Goal: Task Accomplishment & Management: Manage account settings

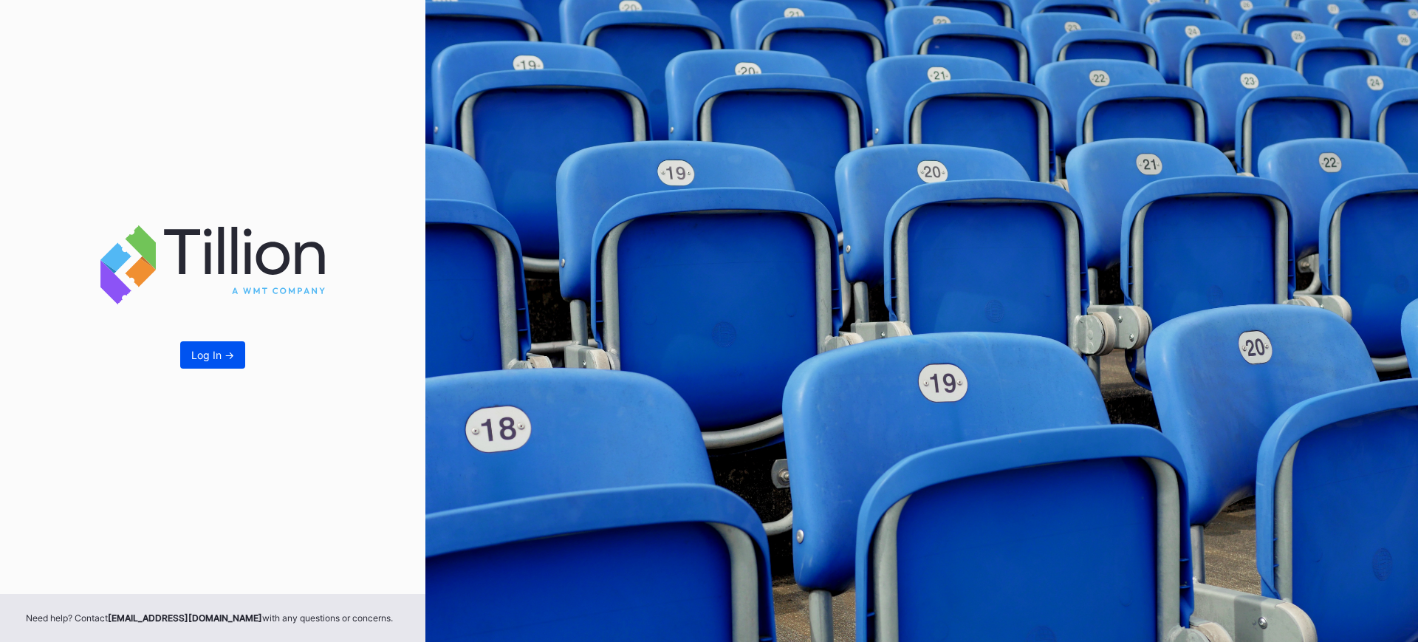
click at [207, 359] on div "Log In ->" at bounding box center [212, 355] width 43 height 13
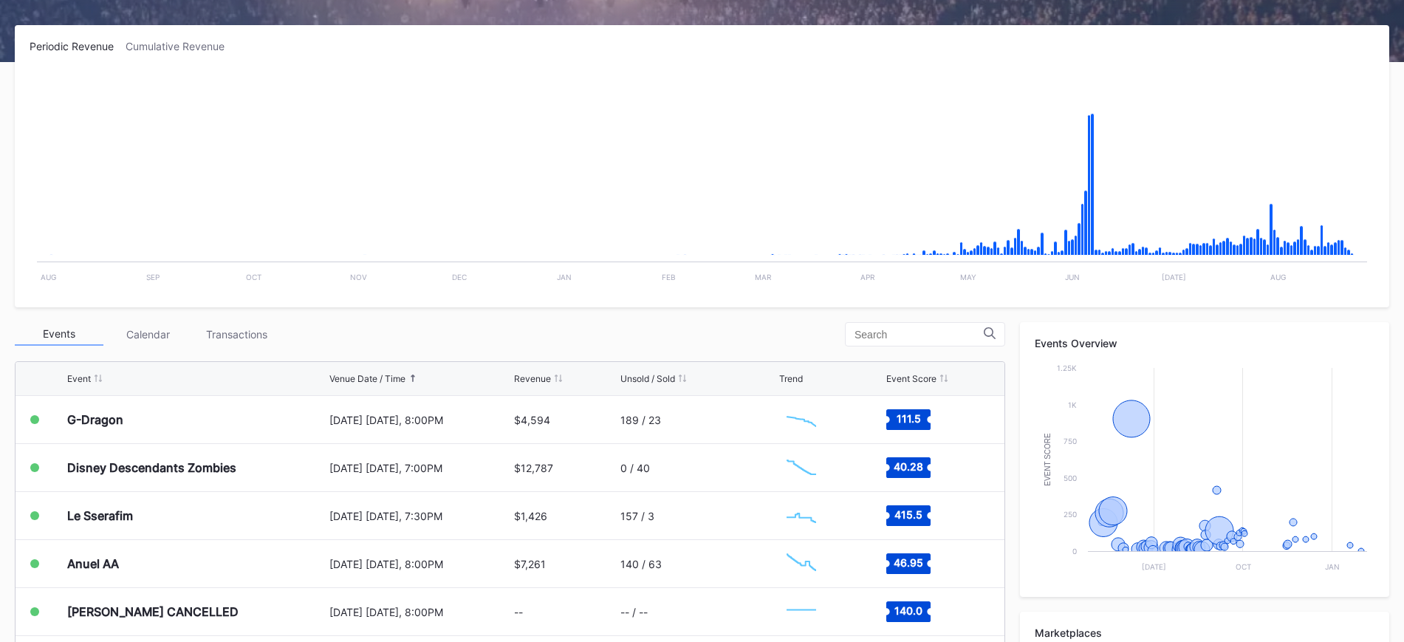
scroll to position [295, 0]
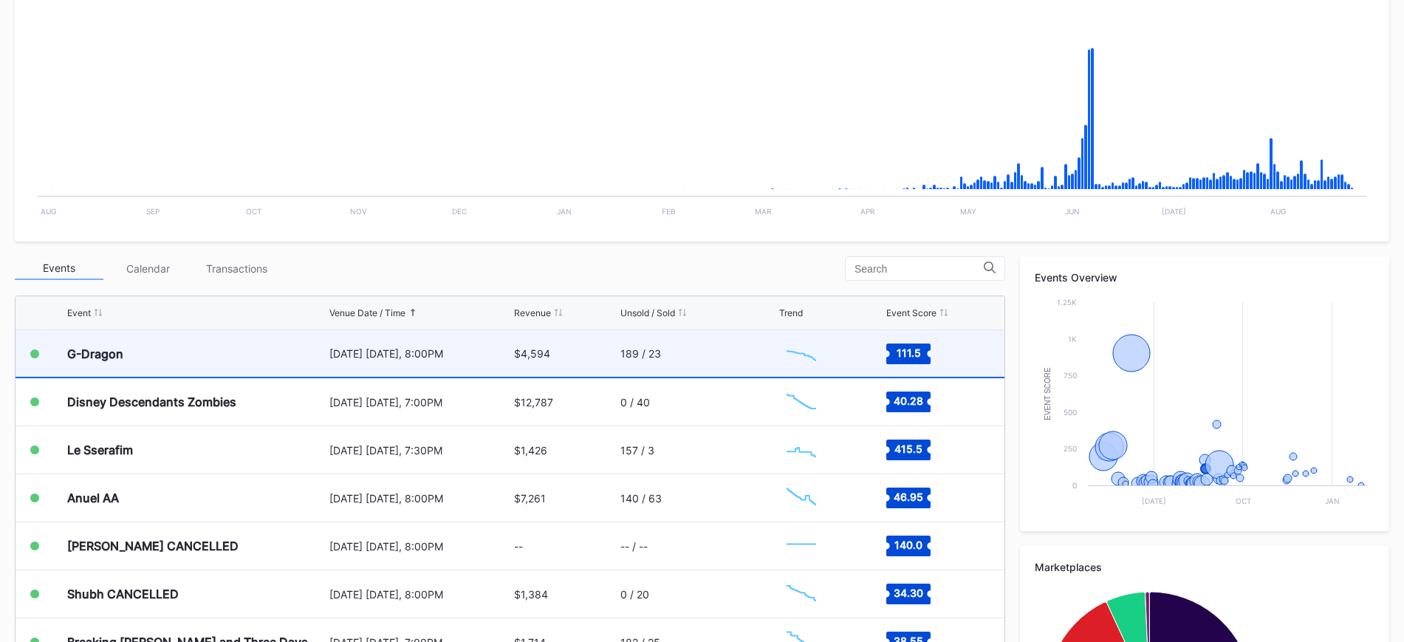
click at [470, 360] on div "[DATE] [DATE], 8:00PM" at bounding box center [419, 353] width 181 height 47
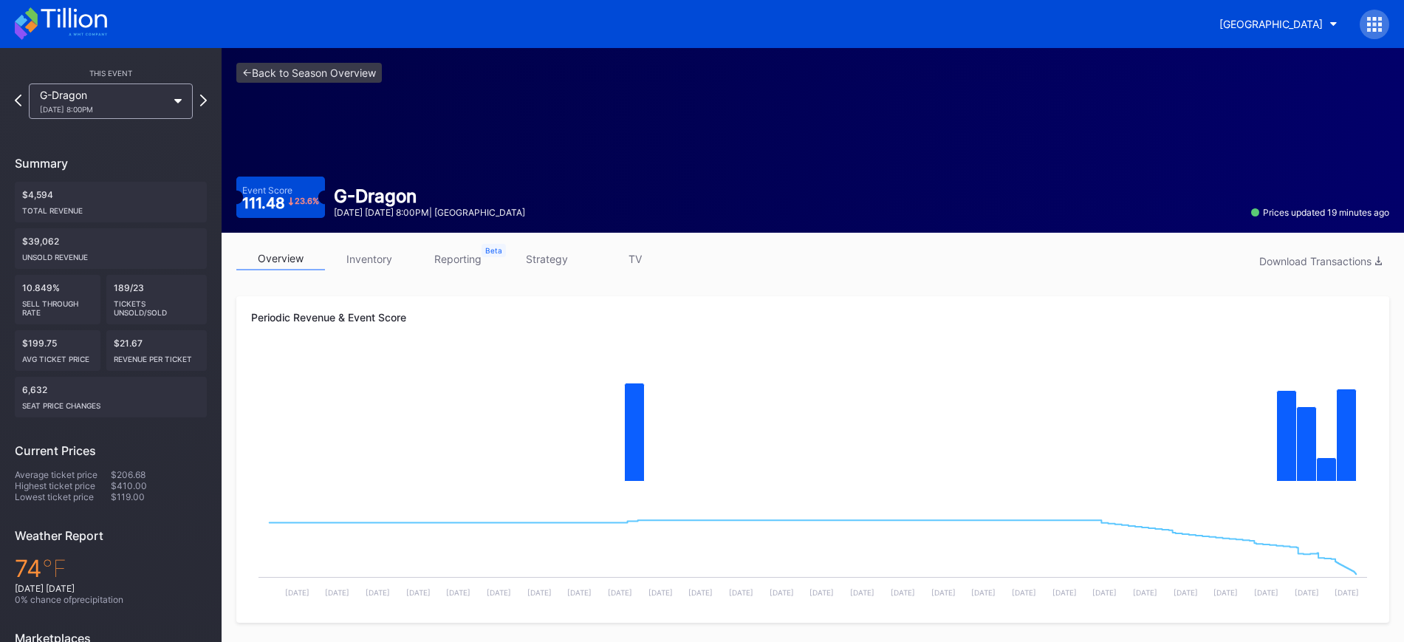
click at [374, 259] on link "inventory" at bounding box center [369, 258] width 89 height 23
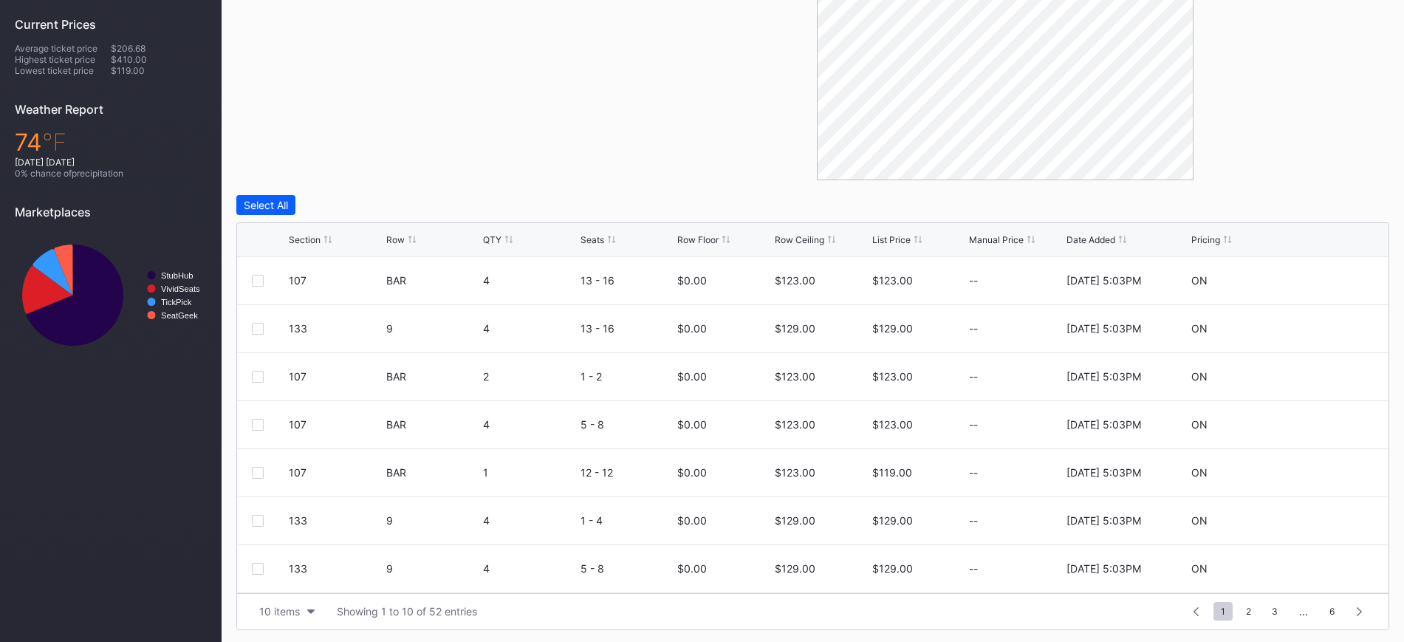
scroll to position [429, 0]
click at [788, 241] on div "Row Ceiling" at bounding box center [799, 236] width 49 height 11
click at [273, 597] on div "10 items Showing 1 to 10 of 52 entries 1 ... -1 0 1 2 3 ... 6" at bounding box center [812, 608] width 1151 height 36
click at [271, 602] on div "10 items" at bounding box center [279, 608] width 41 height 13
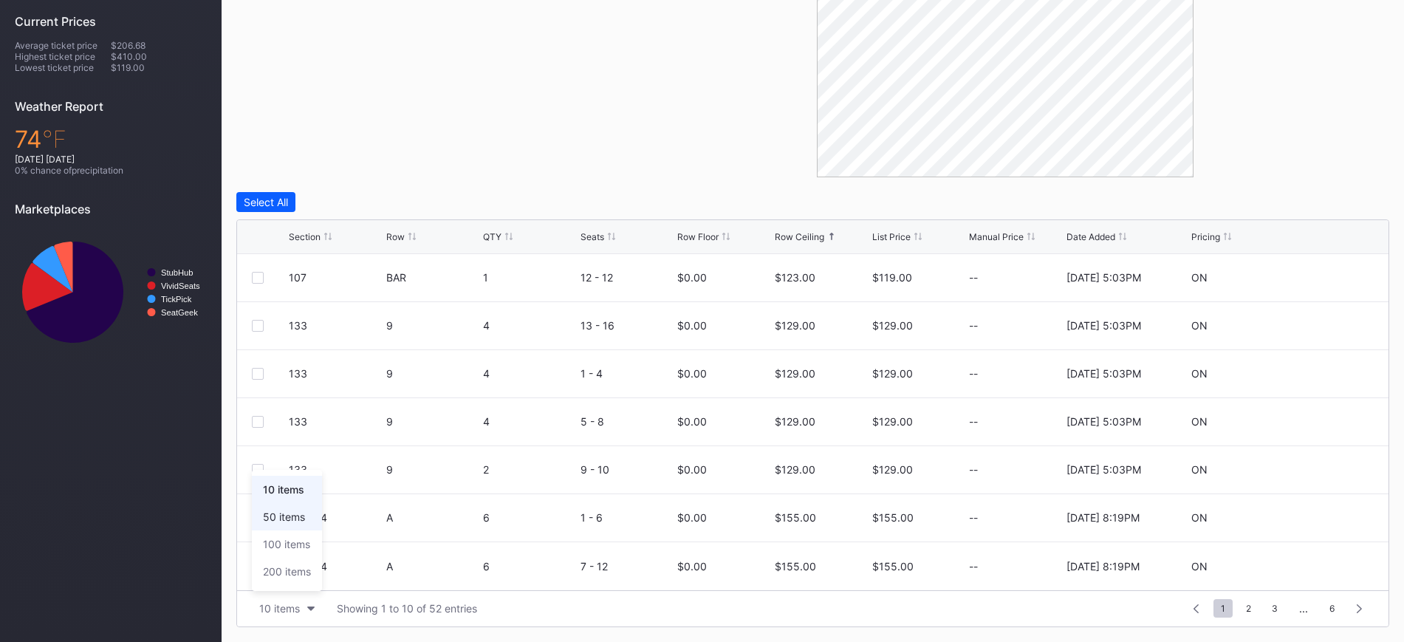
click at [302, 520] on div "50 items" at bounding box center [284, 516] width 42 height 13
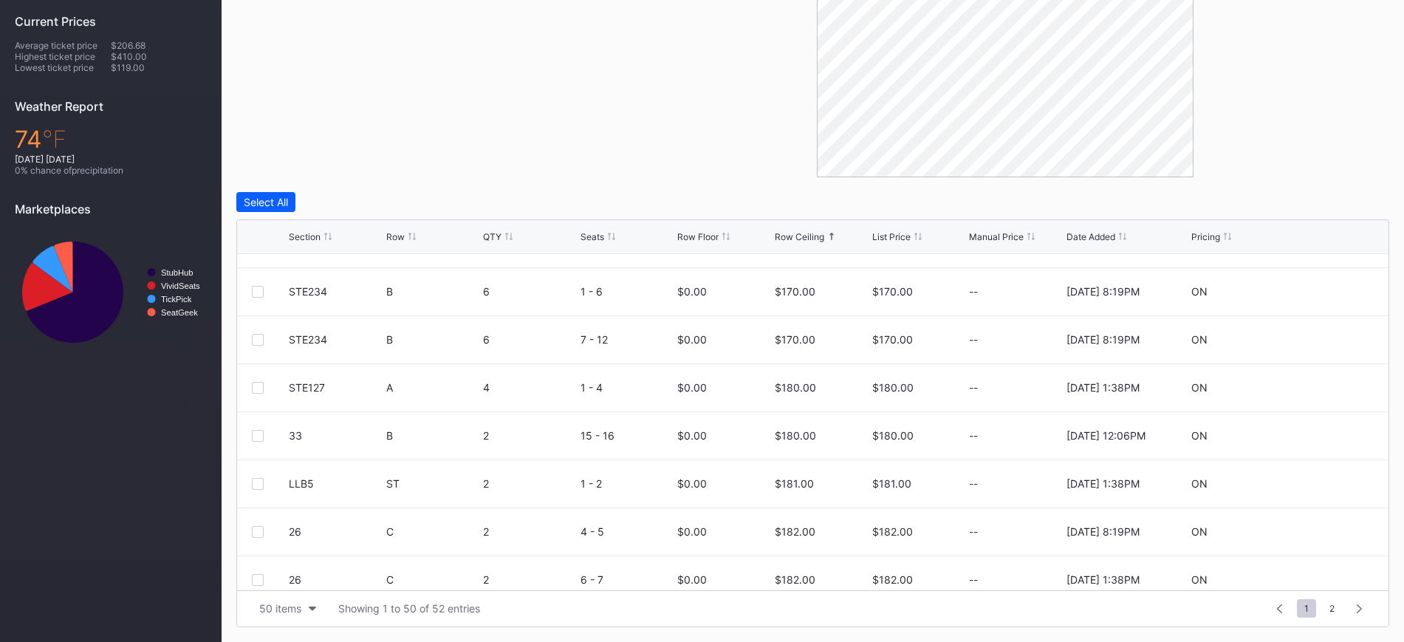
scroll to position [676, 0]
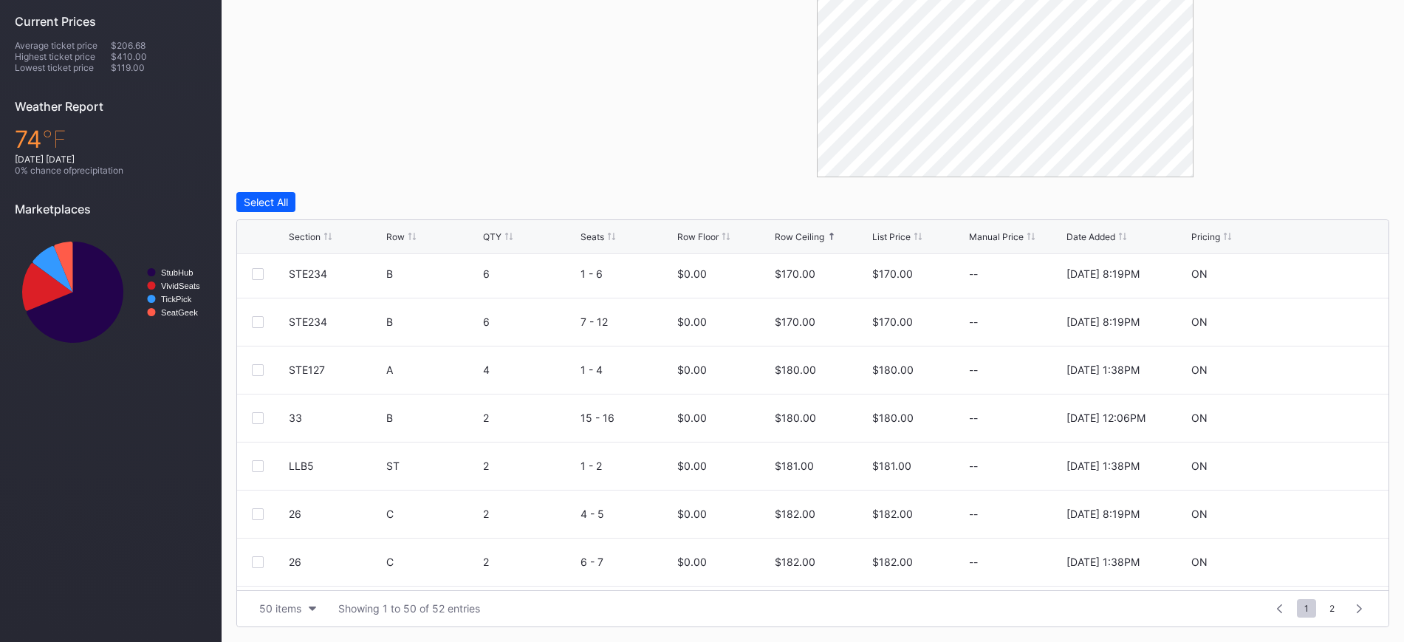
click at [313, 233] on div "Section" at bounding box center [305, 236] width 32 height 11
click at [1324, 326] on icon at bounding box center [1329, 325] width 11 height 11
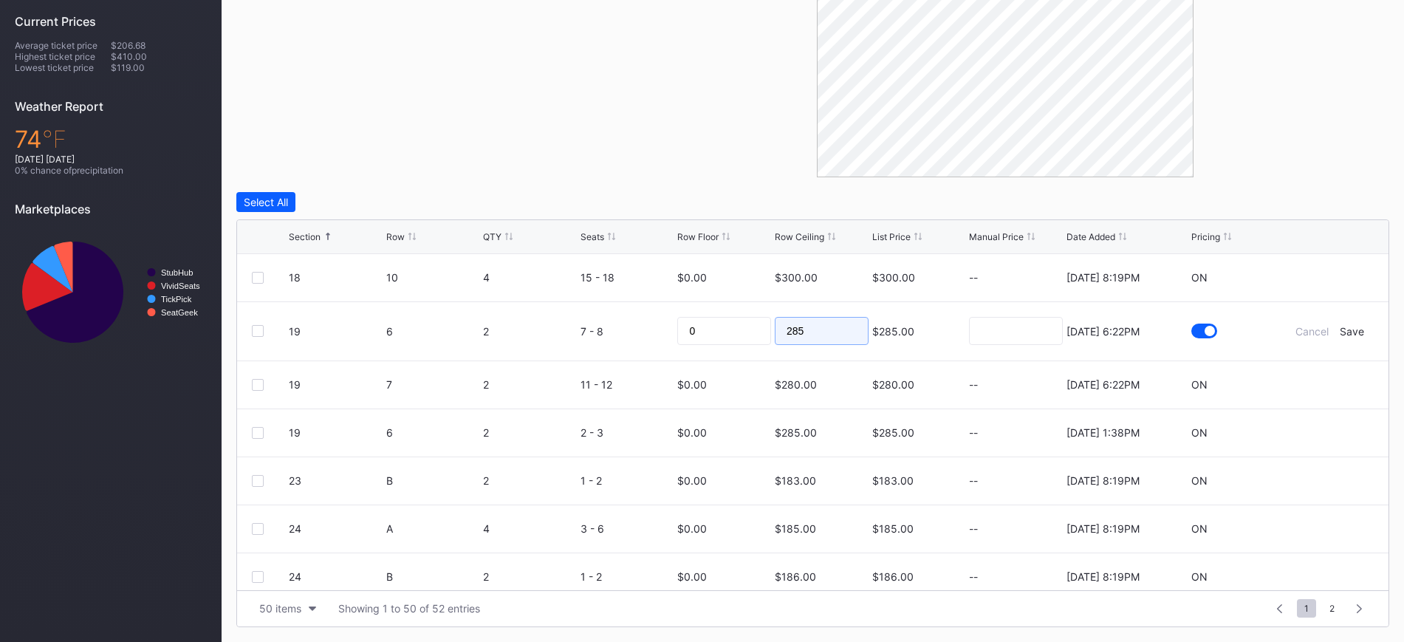
click at [807, 330] on input "285" at bounding box center [822, 331] width 94 height 28
type input "240"
click at [1325, 332] on div "Cancel Save" at bounding box center [1329, 331] width 89 height 13
click at [1340, 332] on div "Save" at bounding box center [1352, 331] width 24 height 13
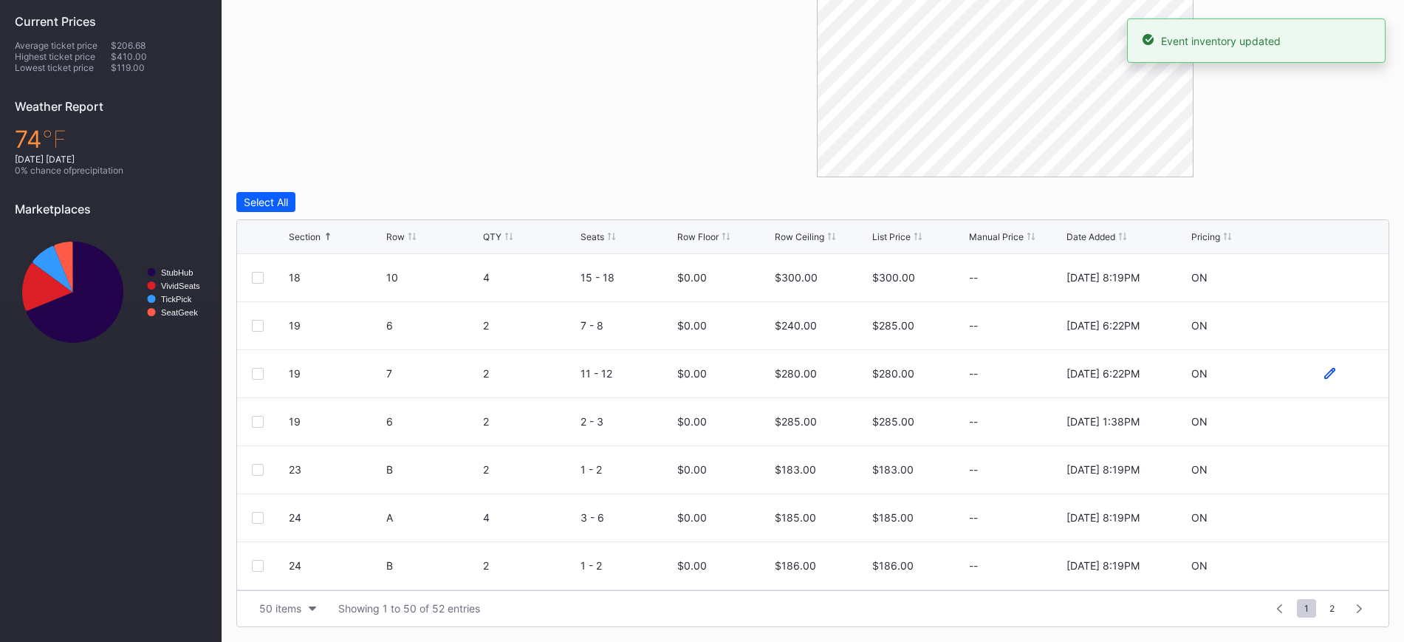
click at [1324, 375] on icon at bounding box center [1329, 373] width 11 height 11
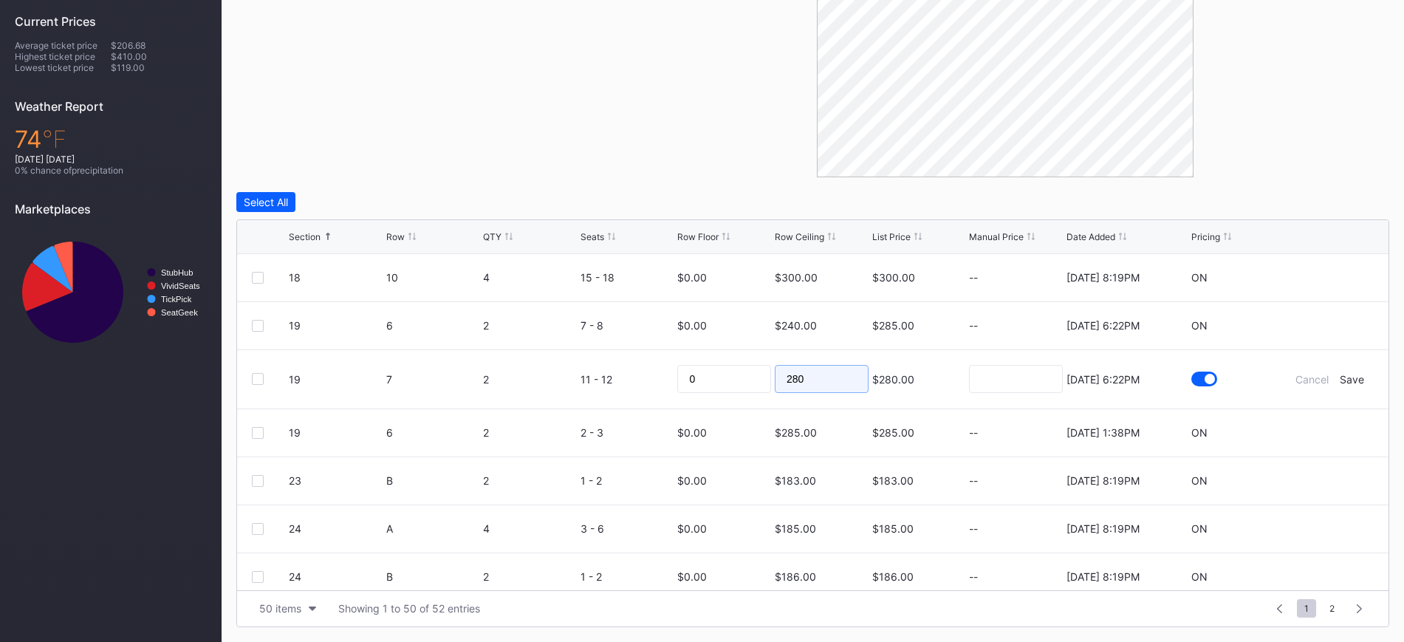
click at [812, 380] on input "280" at bounding box center [822, 379] width 94 height 28
type input "215"
click at [1347, 384] on div "Save" at bounding box center [1352, 379] width 24 height 13
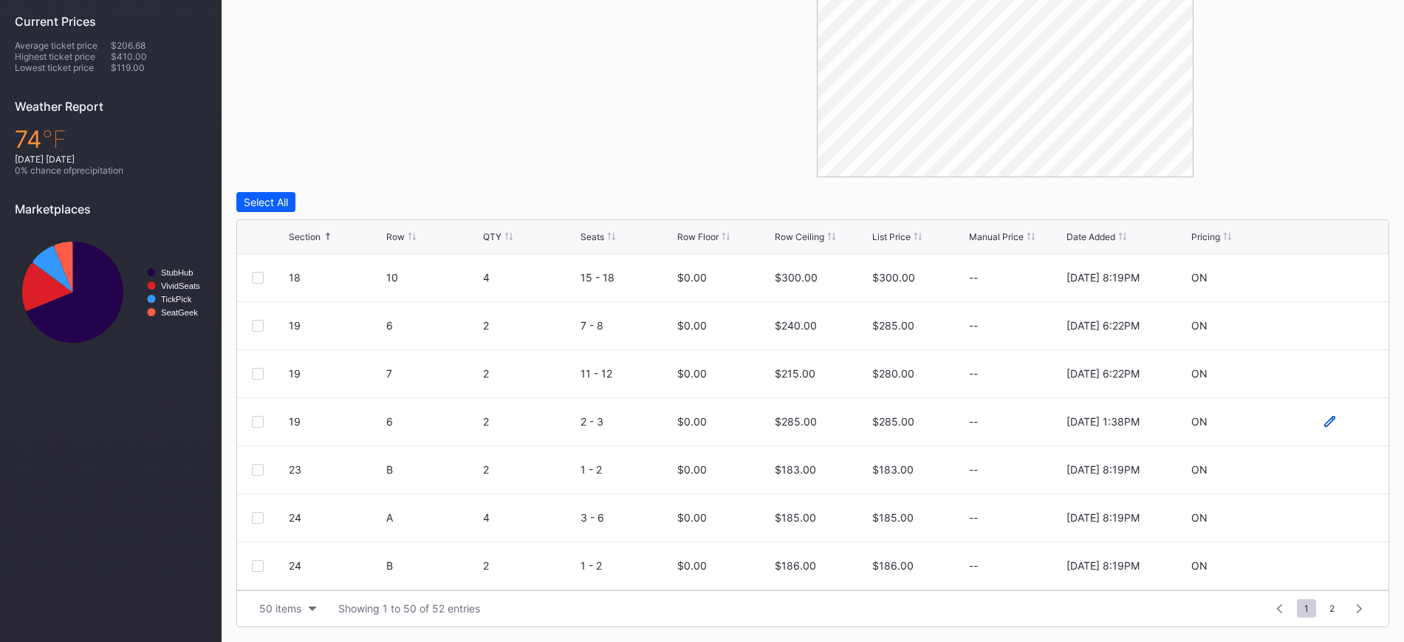
click at [1324, 422] on icon at bounding box center [1329, 421] width 11 height 11
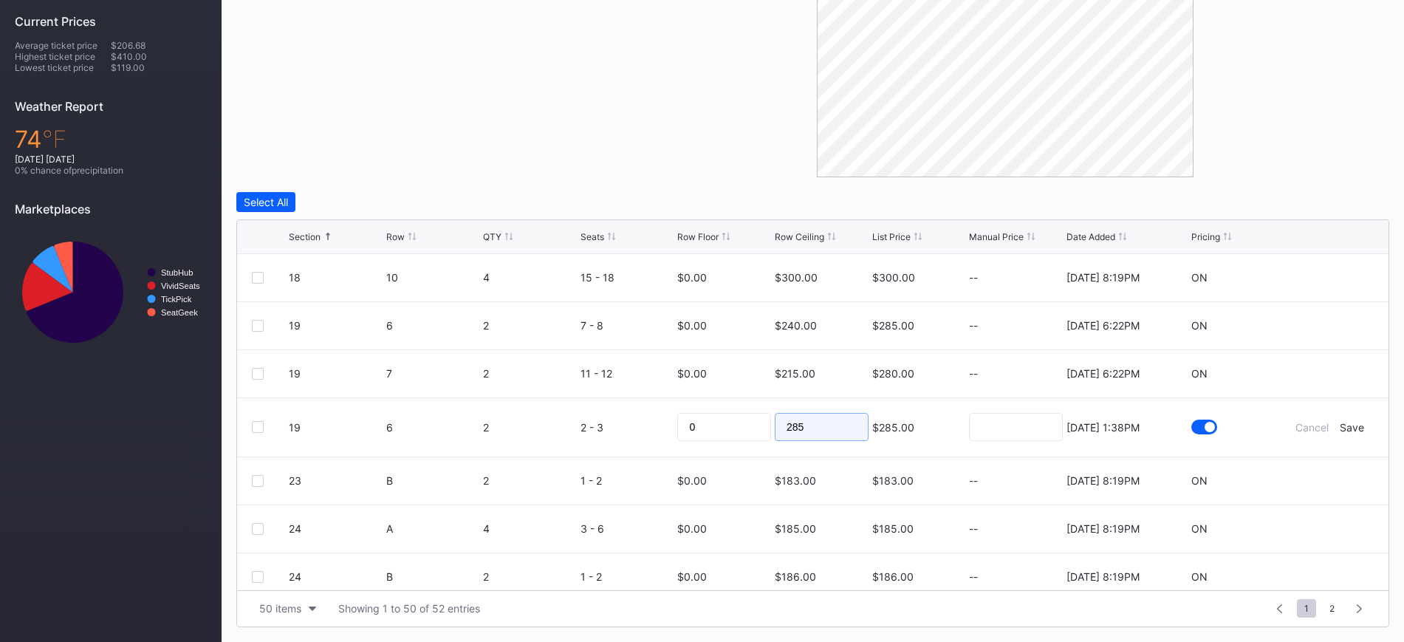
click at [809, 431] on input "285" at bounding box center [822, 427] width 94 height 28
type input "205"
click at [1340, 428] on div "Save" at bounding box center [1352, 427] width 24 height 13
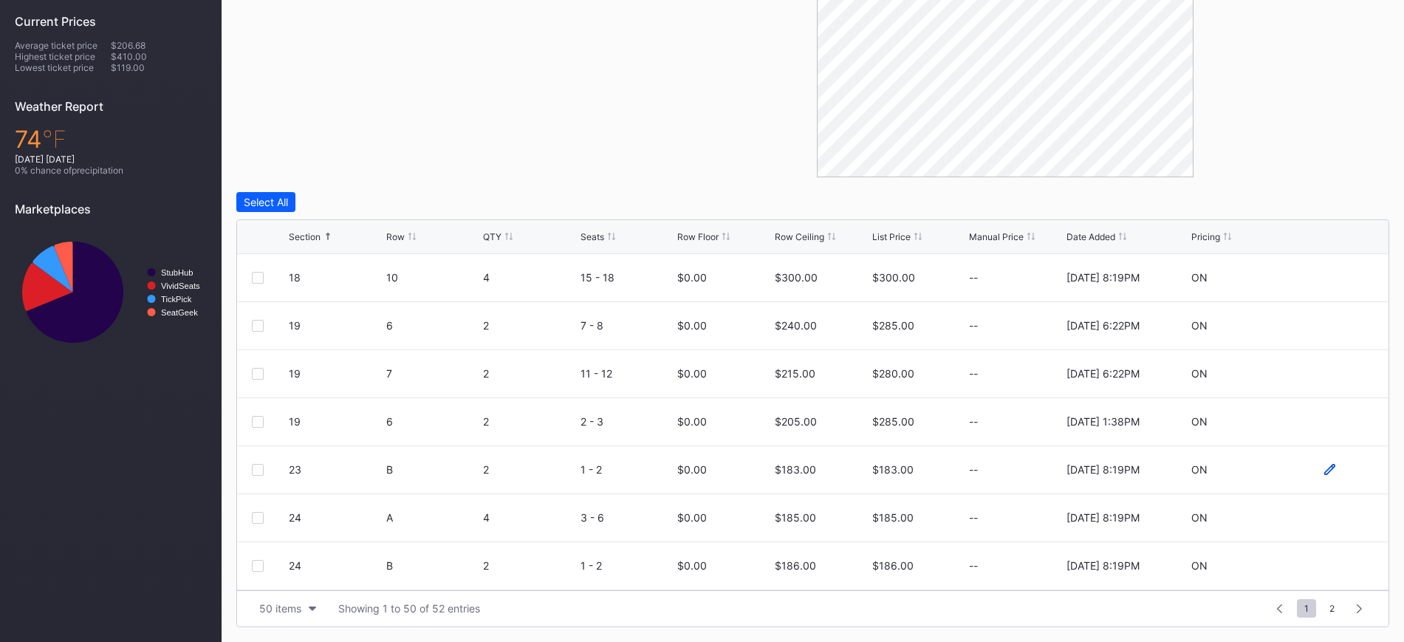
click at [1324, 465] on icon at bounding box center [1329, 469] width 11 height 11
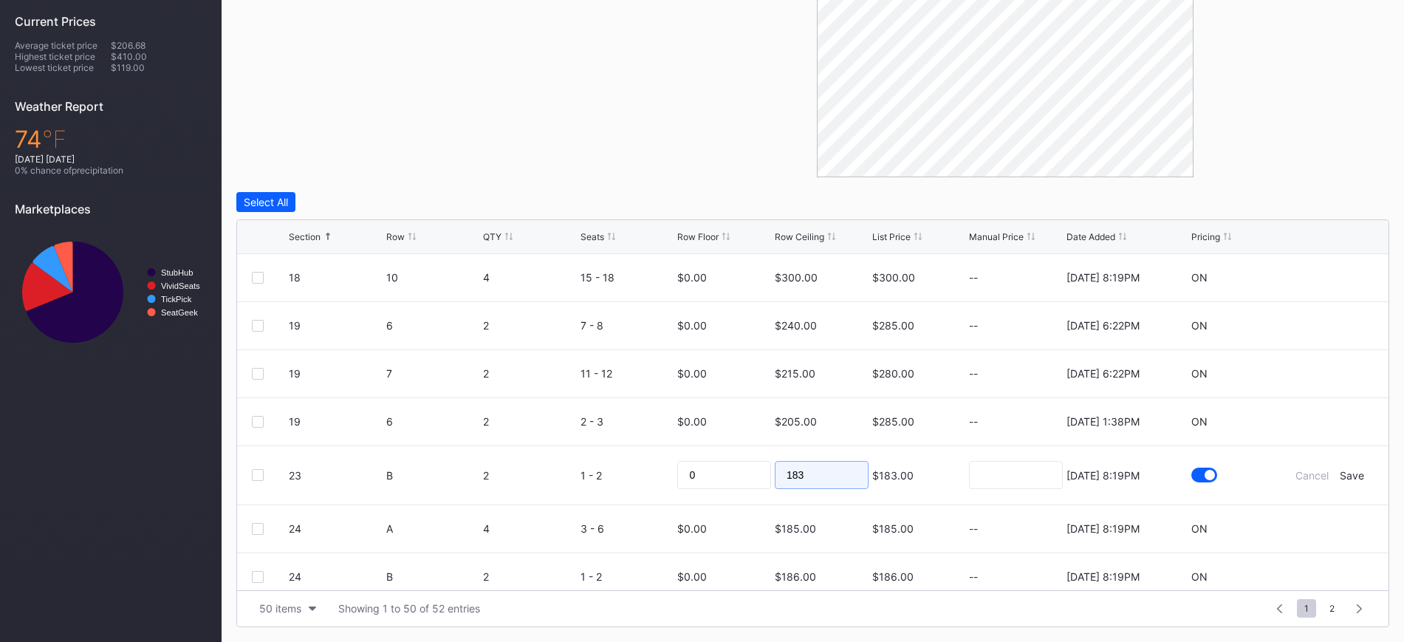
click at [829, 465] on input "183" at bounding box center [822, 475] width 94 height 28
type input "162"
click at [1340, 471] on div "Save" at bounding box center [1352, 475] width 24 height 13
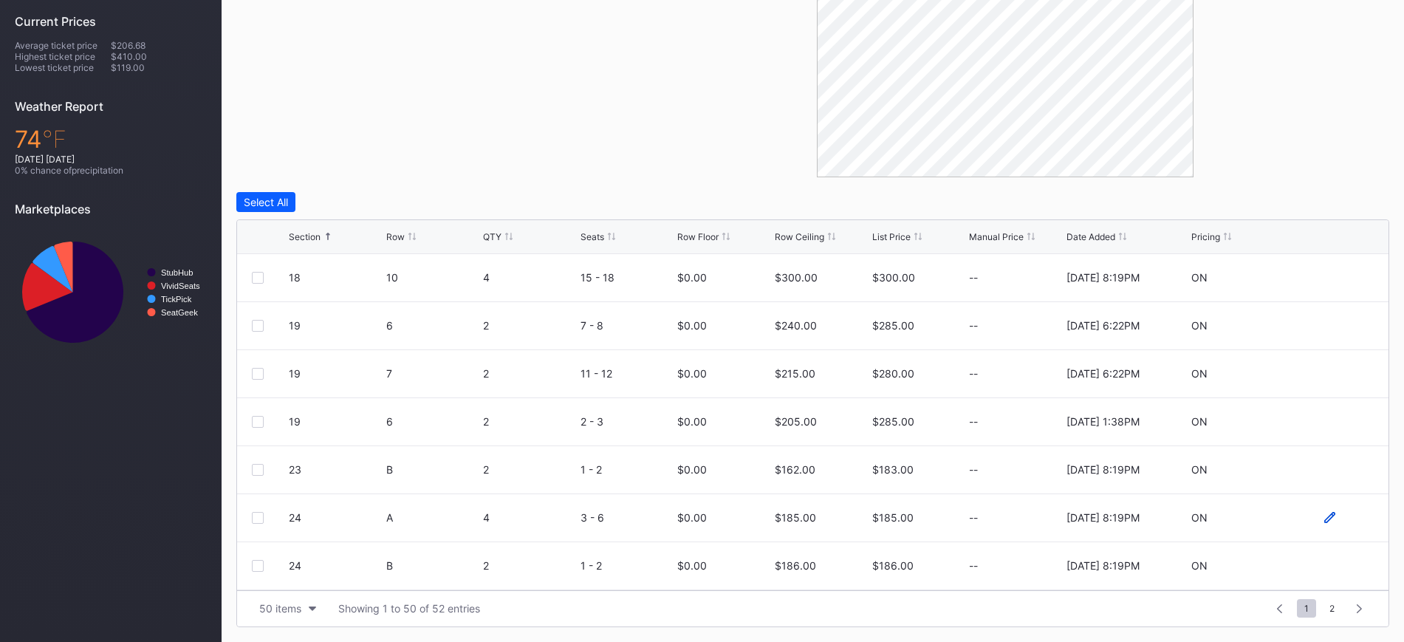
click at [1324, 516] on icon at bounding box center [1329, 517] width 11 height 11
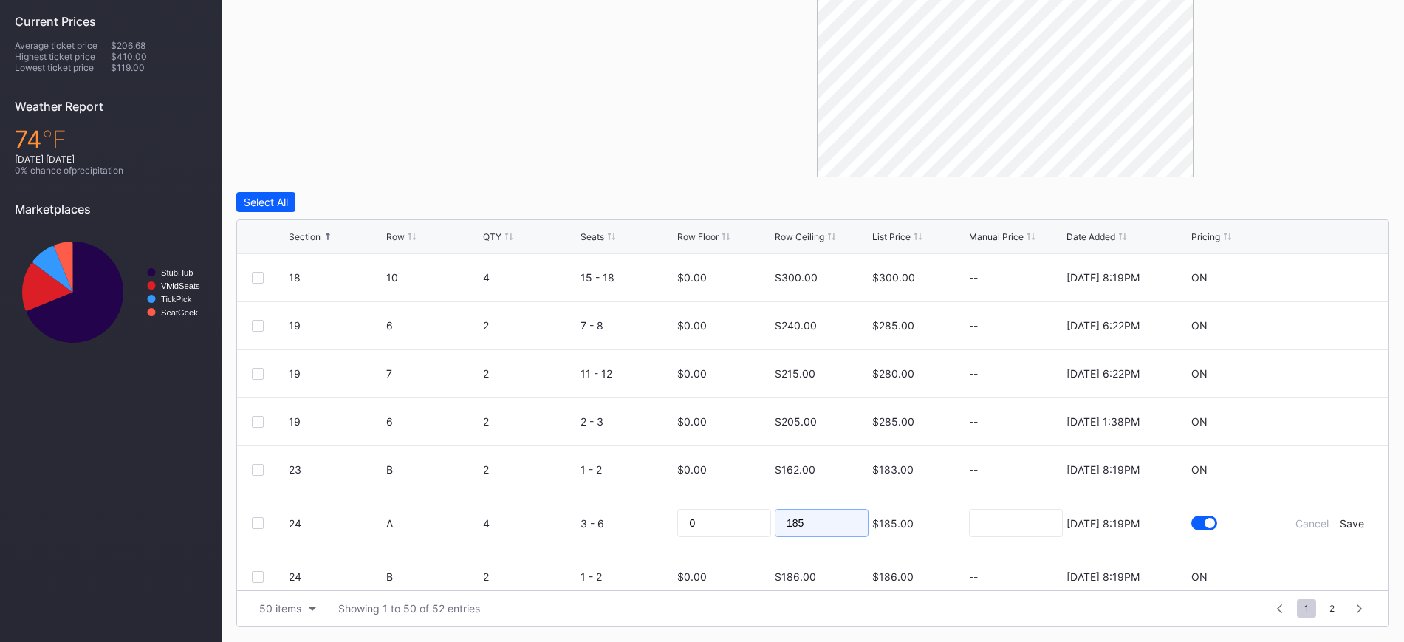
click at [818, 522] on input "185" at bounding box center [822, 523] width 94 height 28
type input "164"
click at [1340, 519] on div "Save" at bounding box center [1352, 523] width 24 height 13
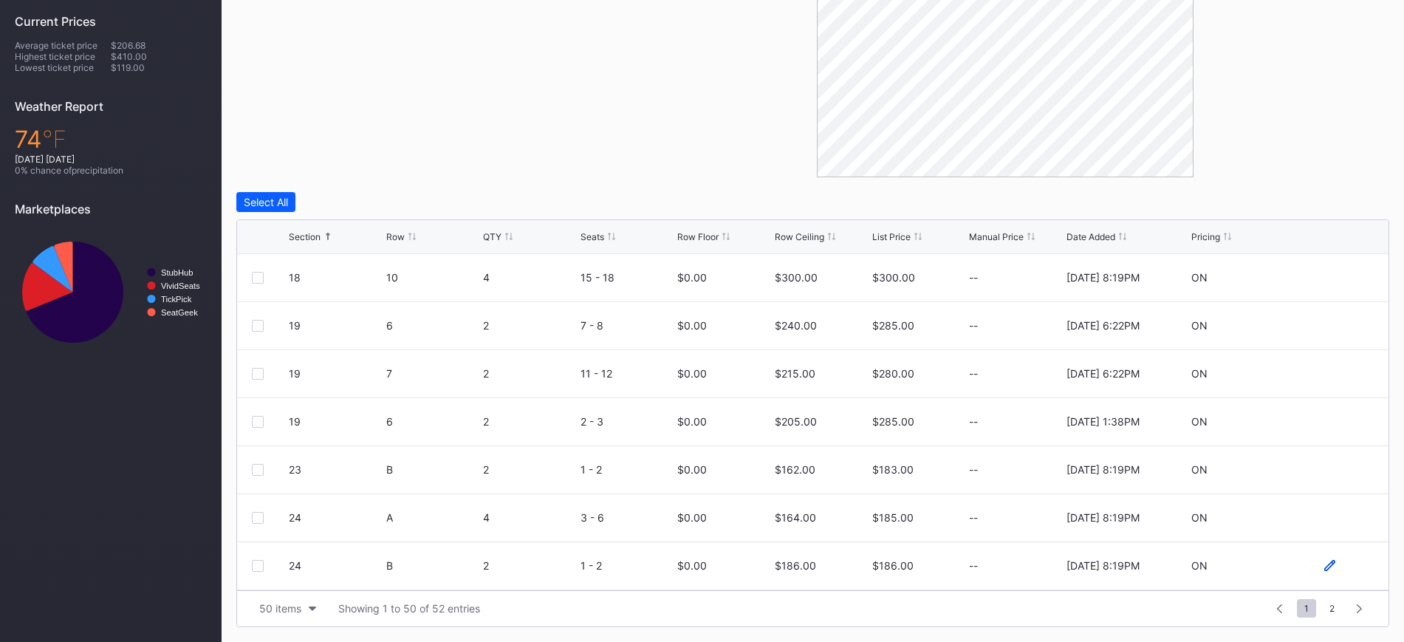
click at [1324, 560] on icon at bounding box center [1329, 565] width 11 height 11
click at [805, 566] on input "186" at bounding box center [822, 571] width 94 height 28
type input "171"
click at [1340, 572] on div "Save" at bounding box center [1352, 571] width 24 height 13
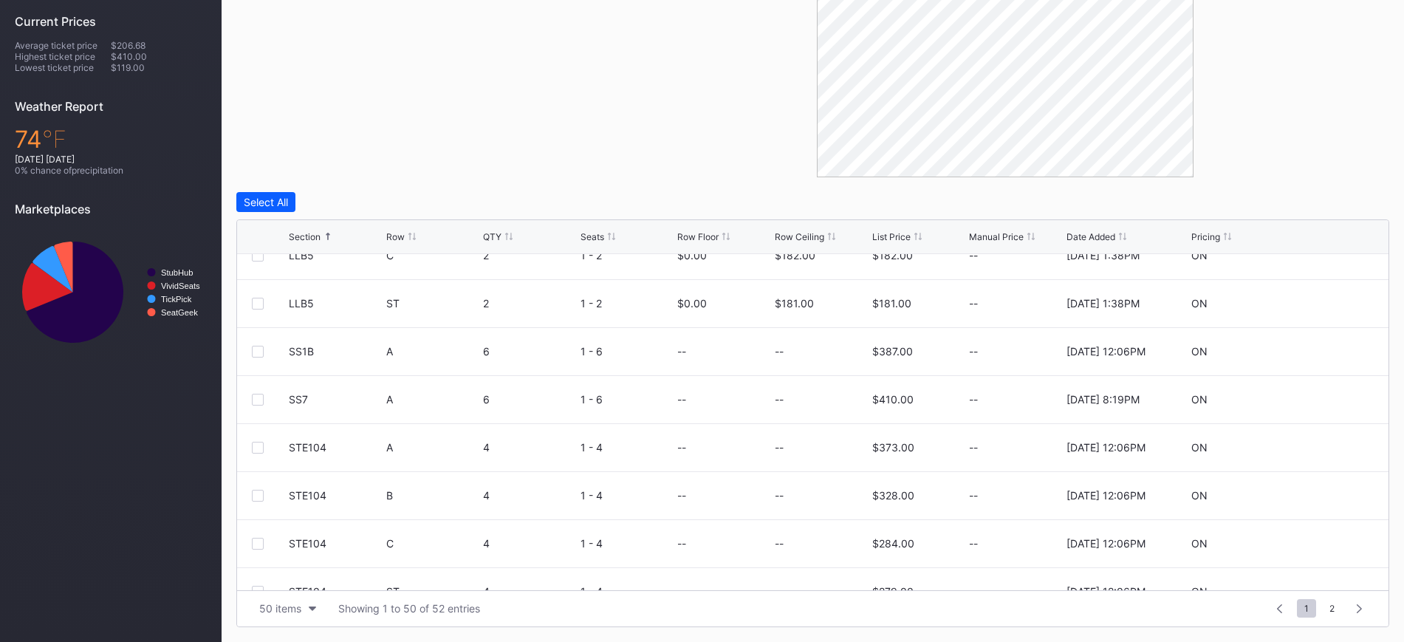
scroll to position [1180, 0]
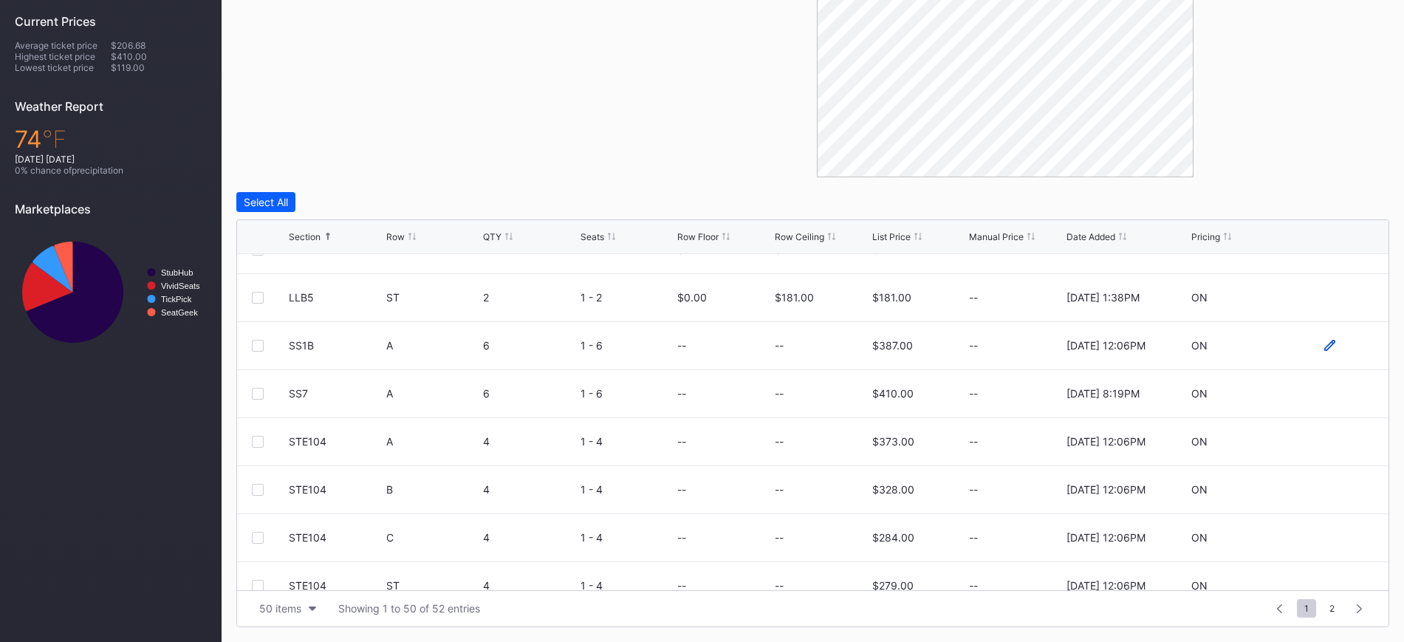
click at [1324, 345] on icon at bounding box center [1329, 345] width 11 height 11
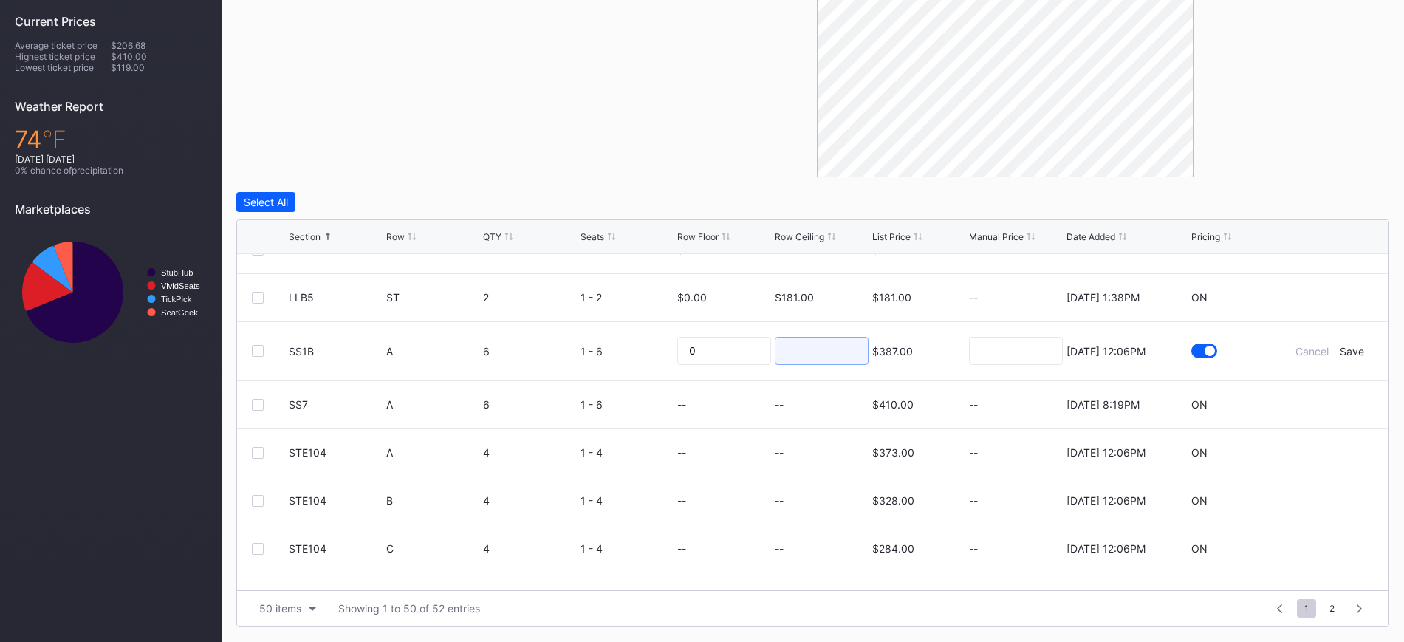
click at [790, 355] on input at bounding box center [822, 351] width 94 height 28
type input "192"
click at [1343, 346] on div "Save" at bounding box center [1352, 351] width 24 height 13
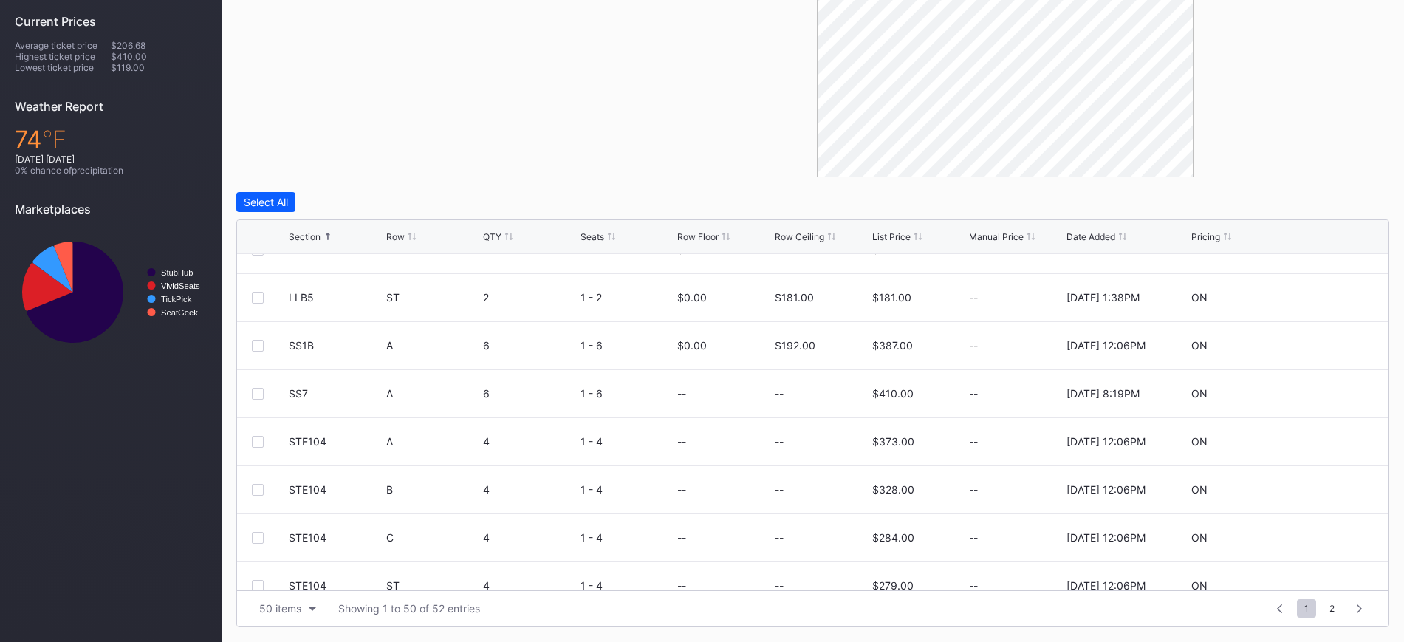
scroll to position [0, 0]
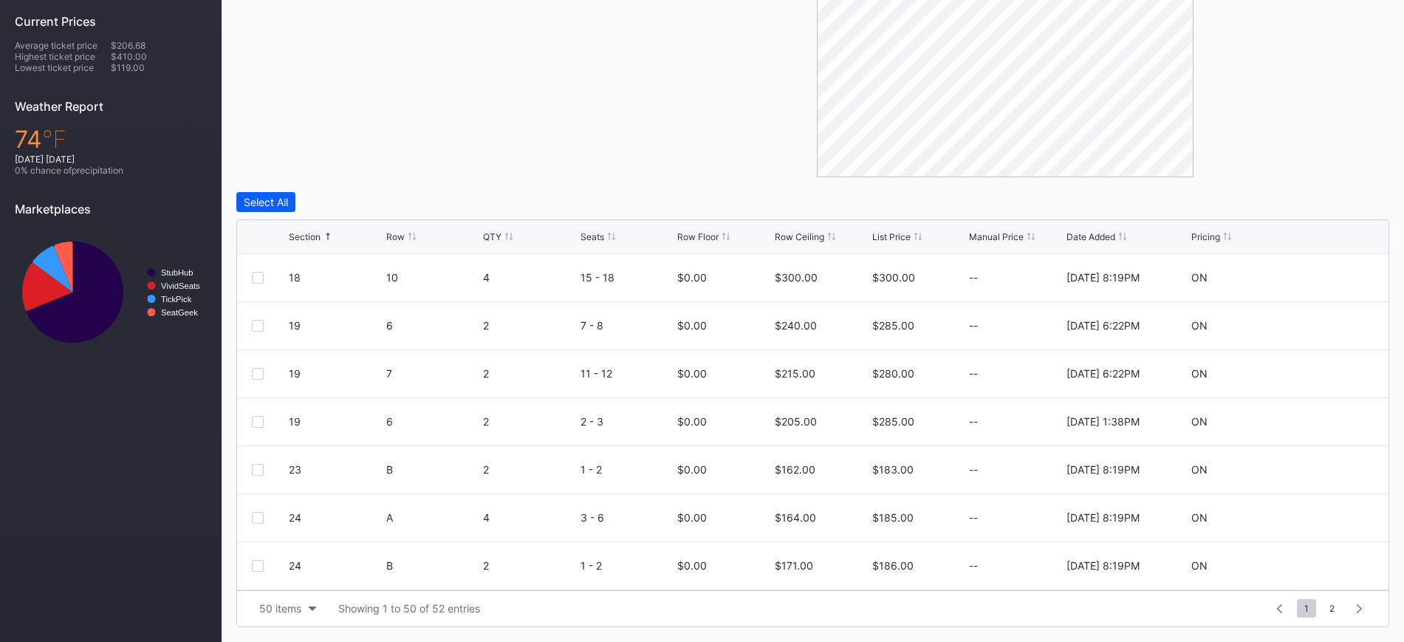
click at [790, 235] on div "Row Ceiling" at bounding box center [799, 236] width 49 height 11
click at [1324, 274] on icon at bounding box center [1329, 277] width 11 height 11
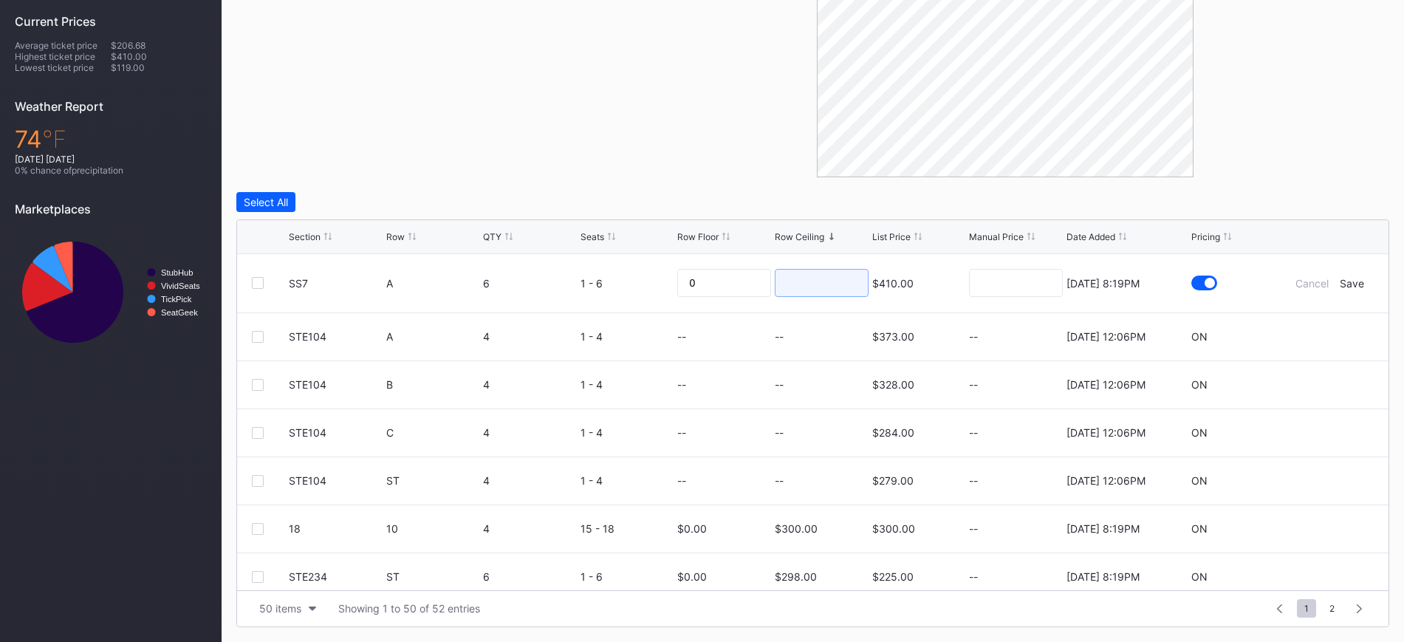
click at [790, 286] on input at bounding box center [822, 283] width 94 height 28
type input "170"
click at [1341, 282] on div "Save" at bounding box center [1352, 283] width 24 height 13
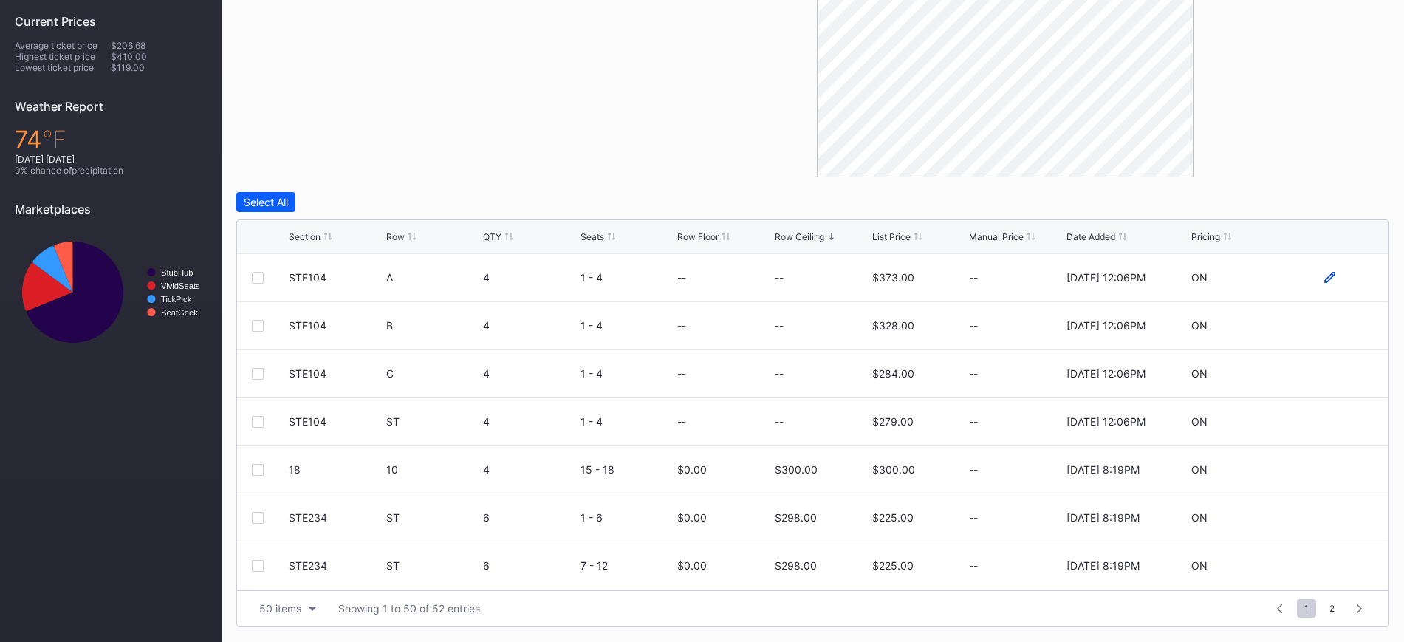
click at [1324, 276] on icon at bounding box center [1329, 277] width 11 height 11
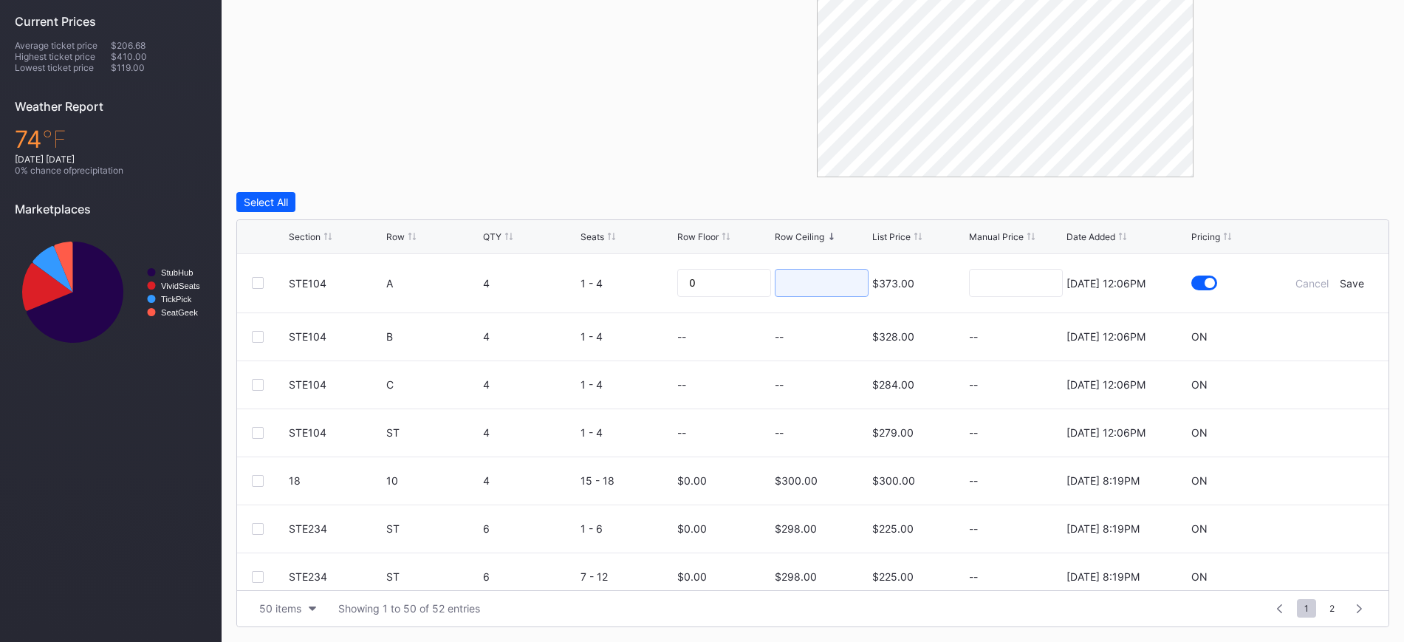
click at [801, 281] on input at bounding box center [822, 283] width 94 height 28
type input "205"
click at [1340, 283] on div "Save" at bounding box center [1352, 283] width 24 height 13
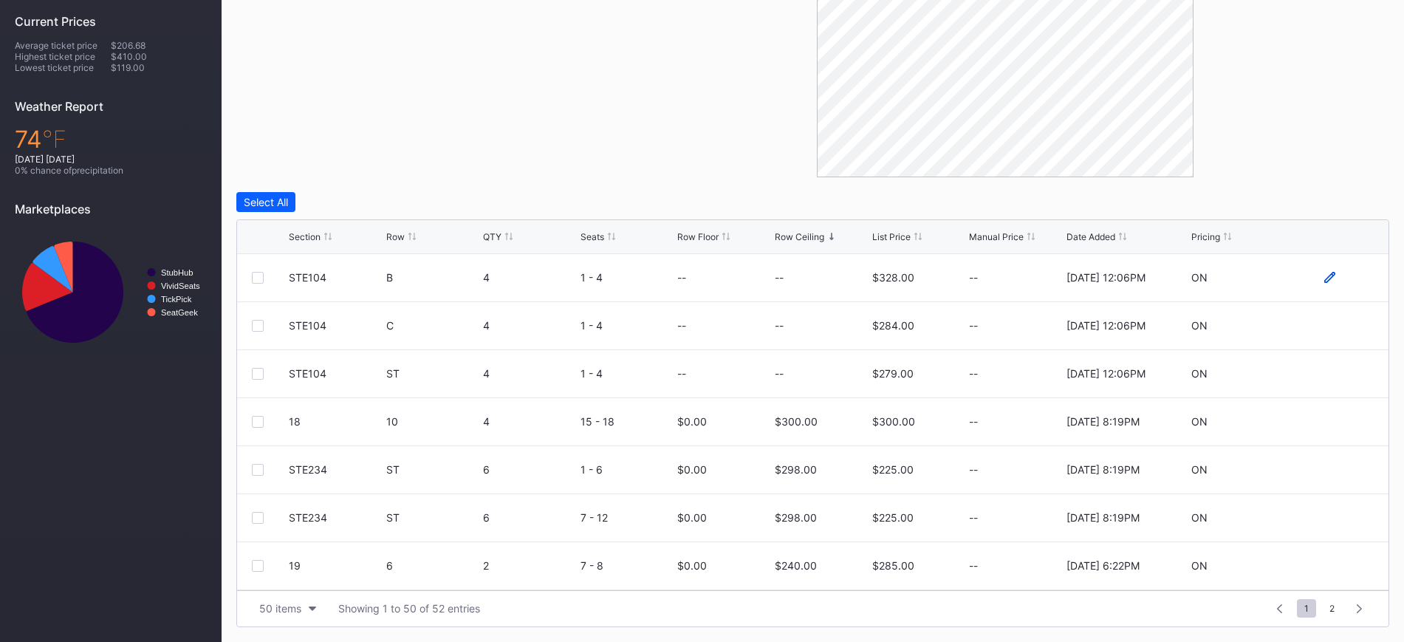
click at [1324, 273] on icon at bounding box center [1329, 277] width 11 height 11
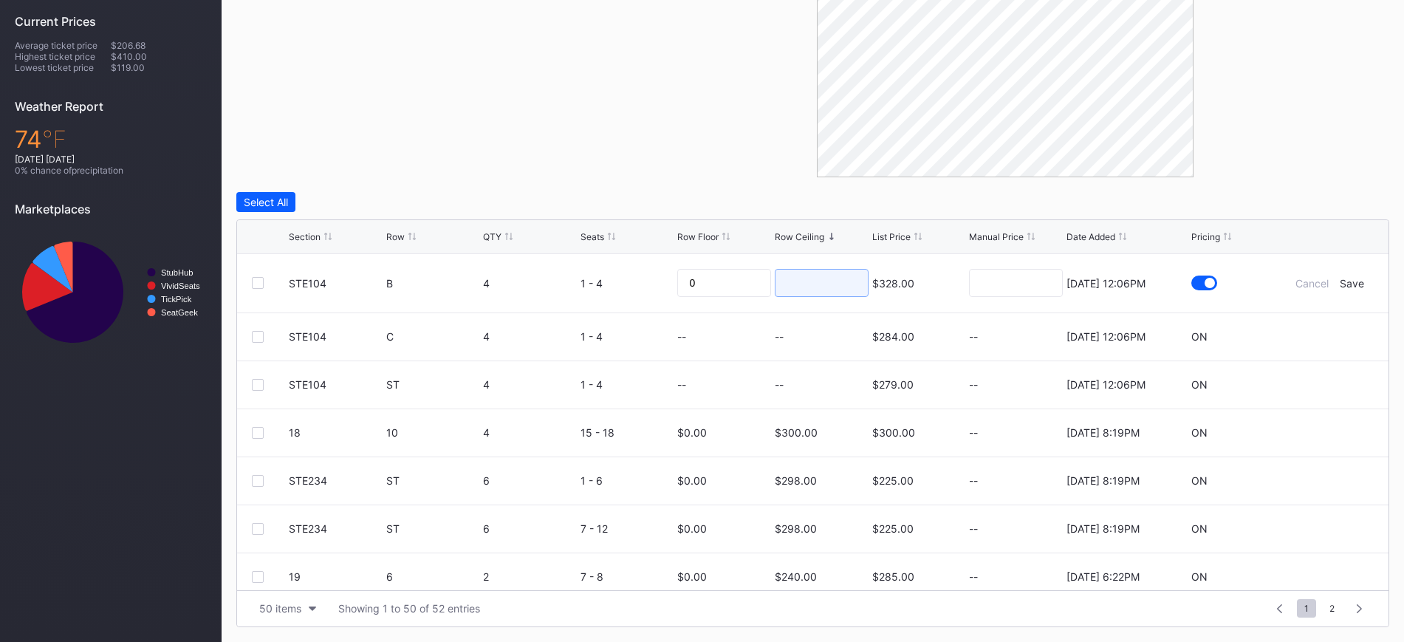
click at [820, 288] on input at bounding box center [822, 283] width 94 height 28
type input "190"
click at [1340, 280] on div "Save" at bounding box center [1352, 283] width 24 height 13
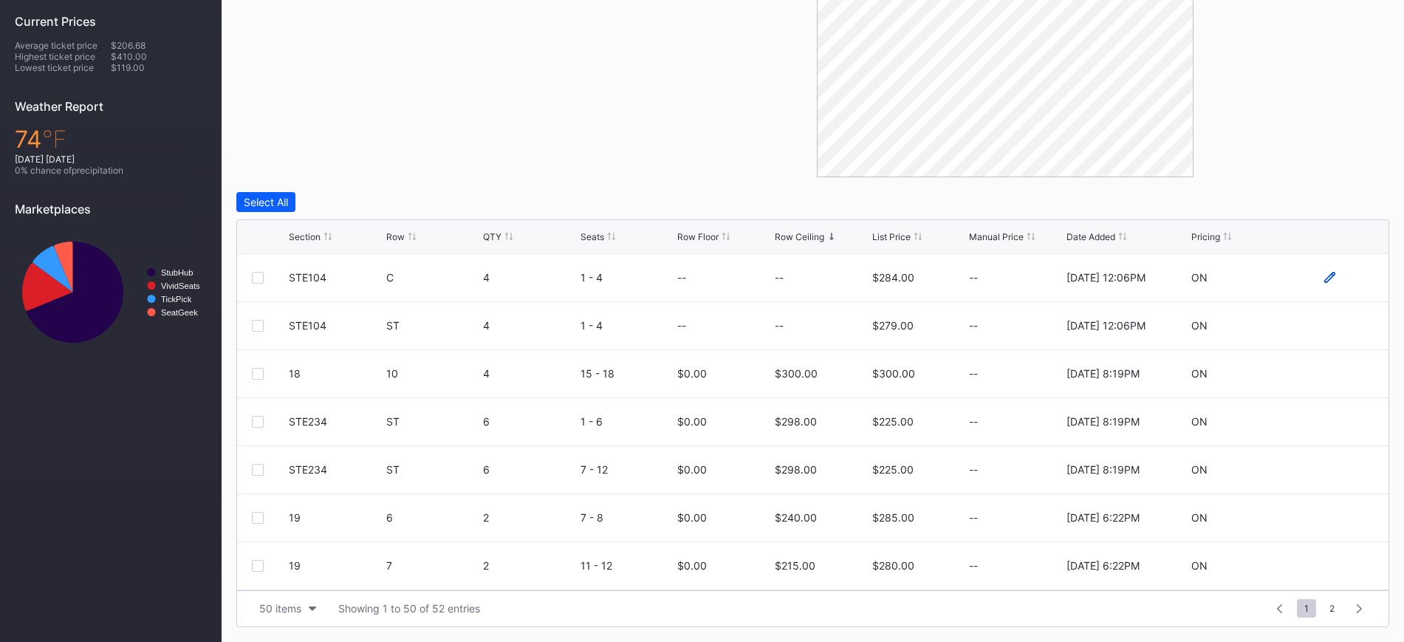
click at [1324, 276] on icon at bounding box center [1329, 277] width 11 height 11
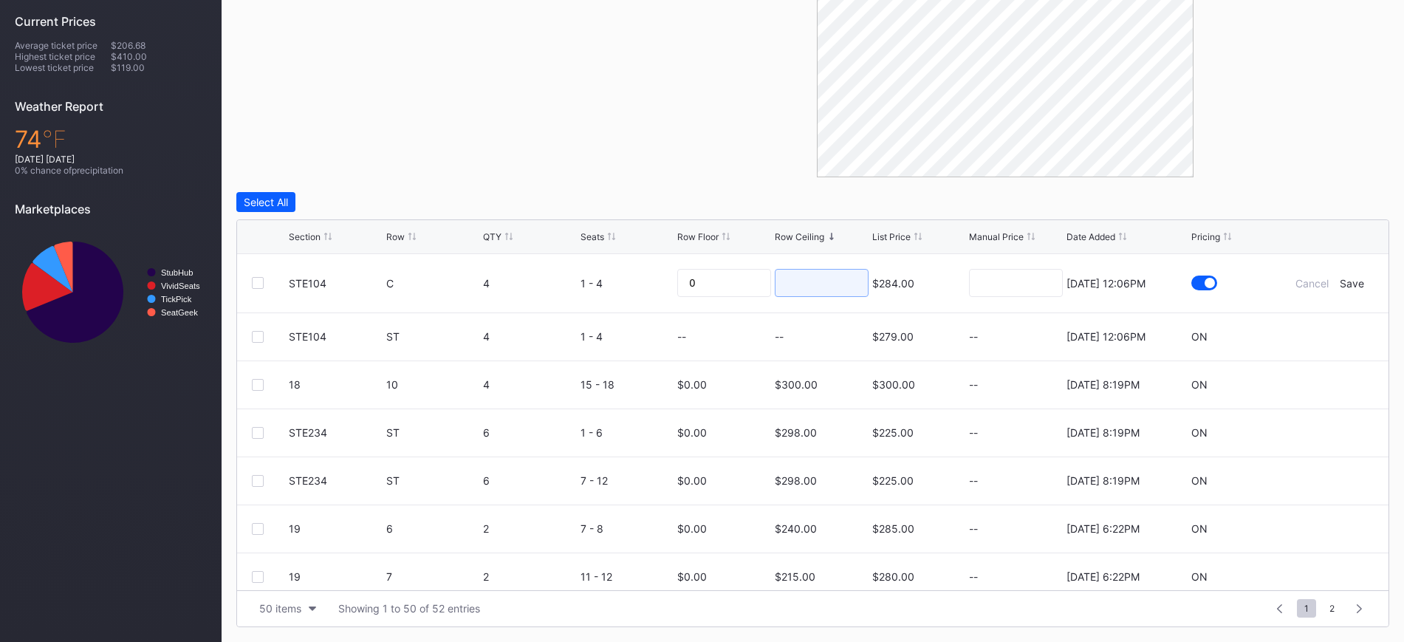
click at [825, 280] on input at bounding box center [822, 283] width 94 height 28
type input "2"
type input "199"
click at [1340, 283] on div "Save" at bounding box center [1352, 283] width 24 height 13
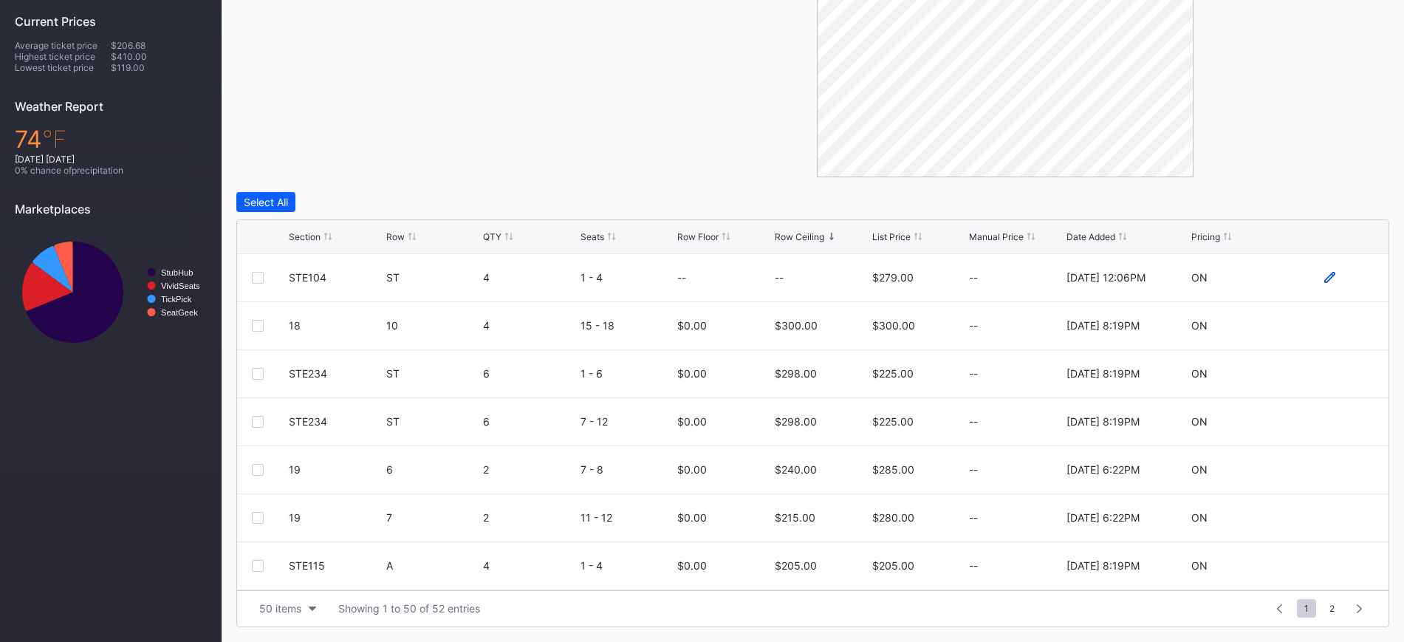
click at [1324, 277] on icon at bounding box center [1329, 277] width 11 height 11
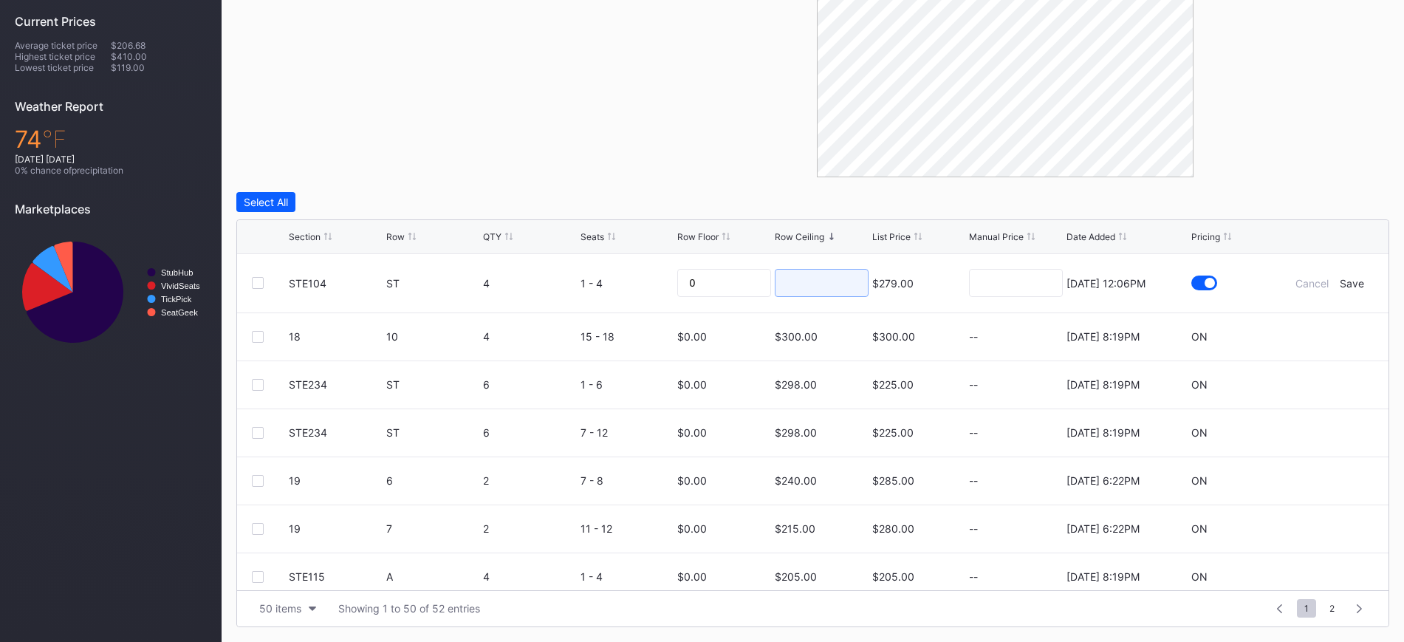
click at [787, 285] on input at bounding box center [822, 283] width 94 height 28
type input "178"
click at [1343, 285] on div "Save" at bounding box center [1352, 283] width 24 height 13
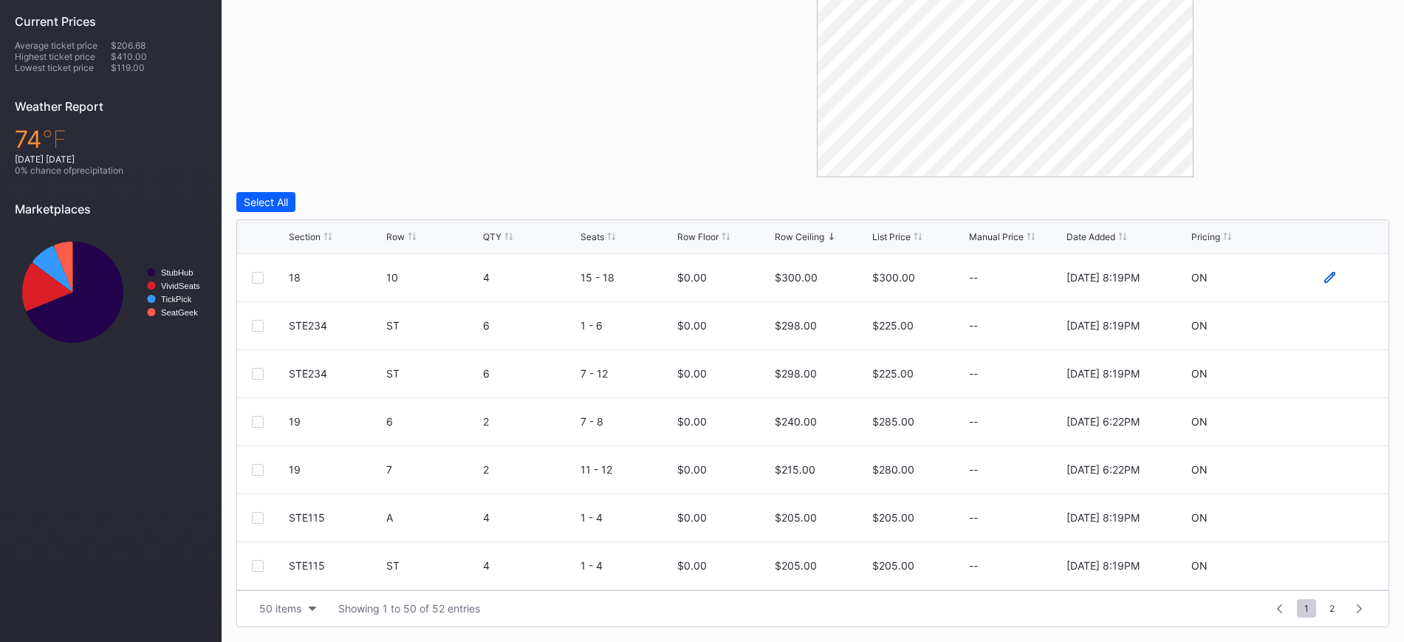
click at [1324, 281] on icon at bounding box center [1329, 277] width 11 height 11
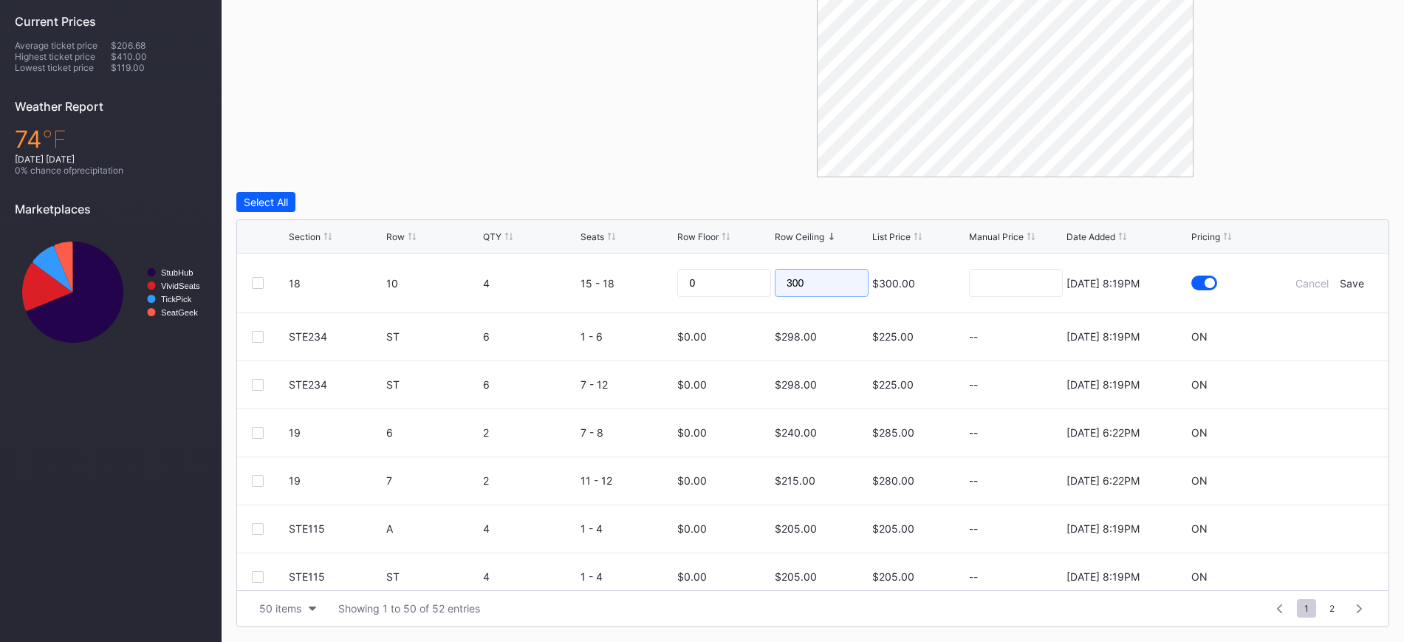
click at [839, 281] on input "300" at bounding box center [822, 283] width 94 height 28
type input "220"
click at [1340, 279] on div "Save" at bounding box center [1352, 283] width 24 height 13
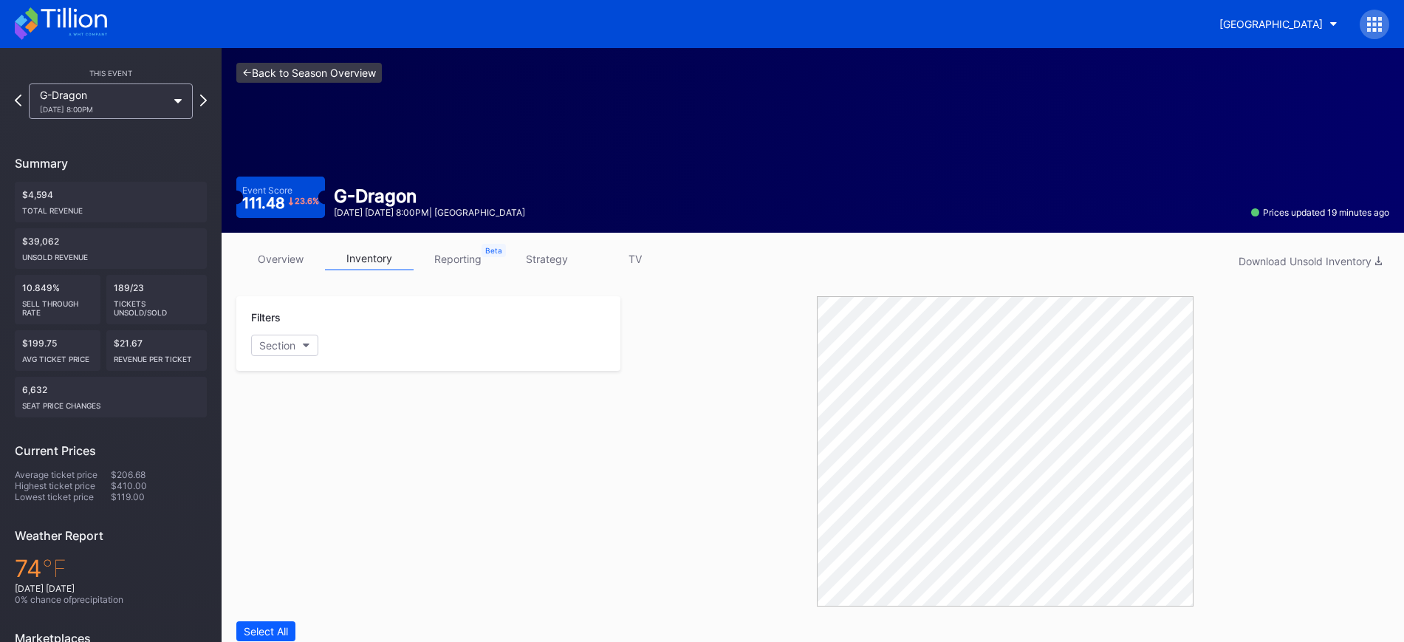
click at [310, 71] on link "<- Back to Season Overview" at bounding box center [309, 73] width 146 height 20
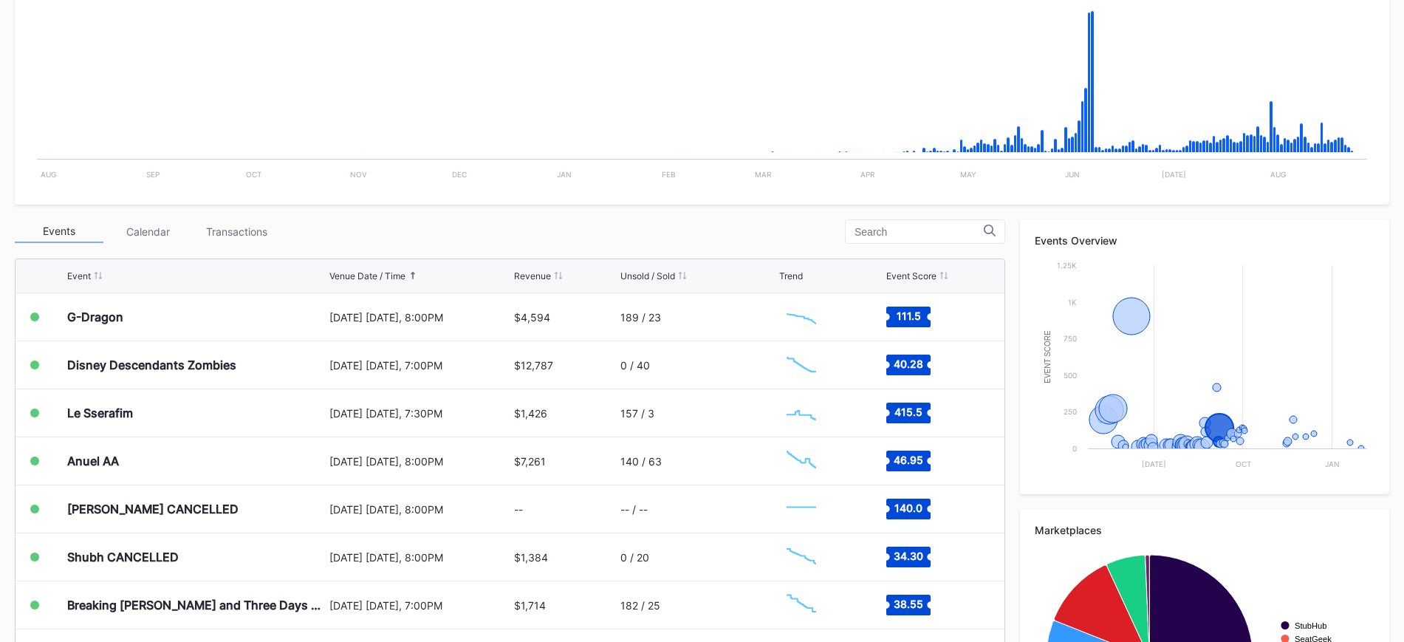
scroll to position [369, 0]
